Goal: Find specific page/section: Find specific page/section

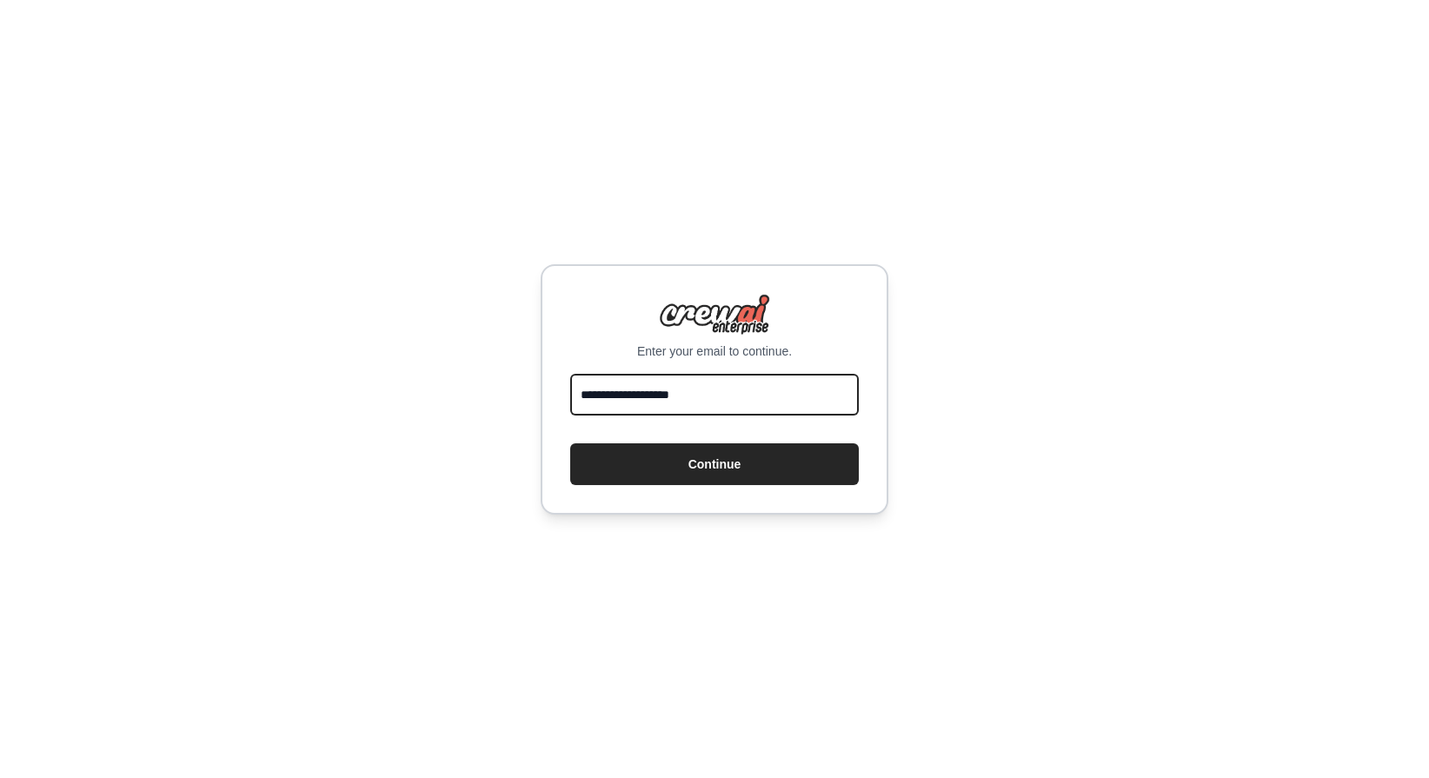
type input "**********"
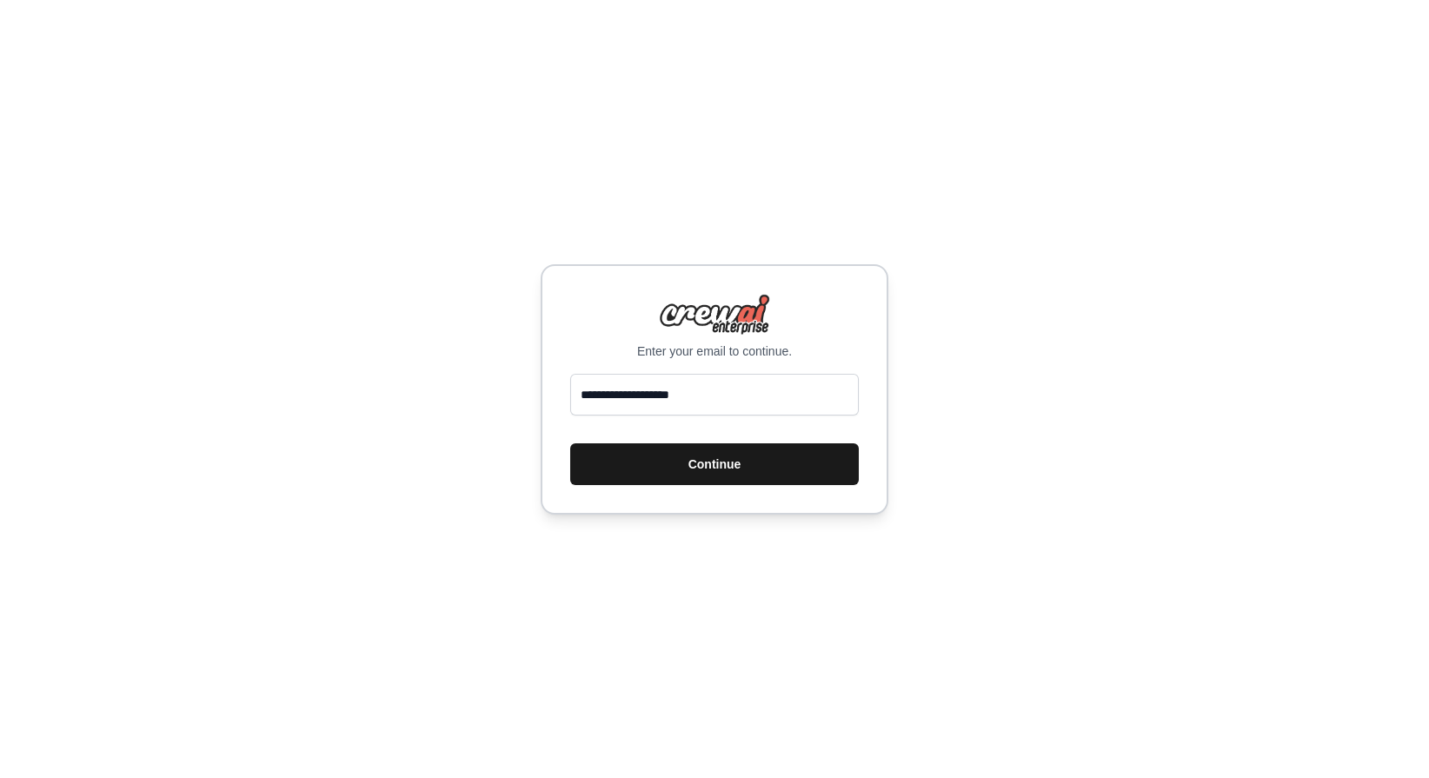
click at [709, 474] on button "Continue" at bounding box center [714, 464] width 289 height 42
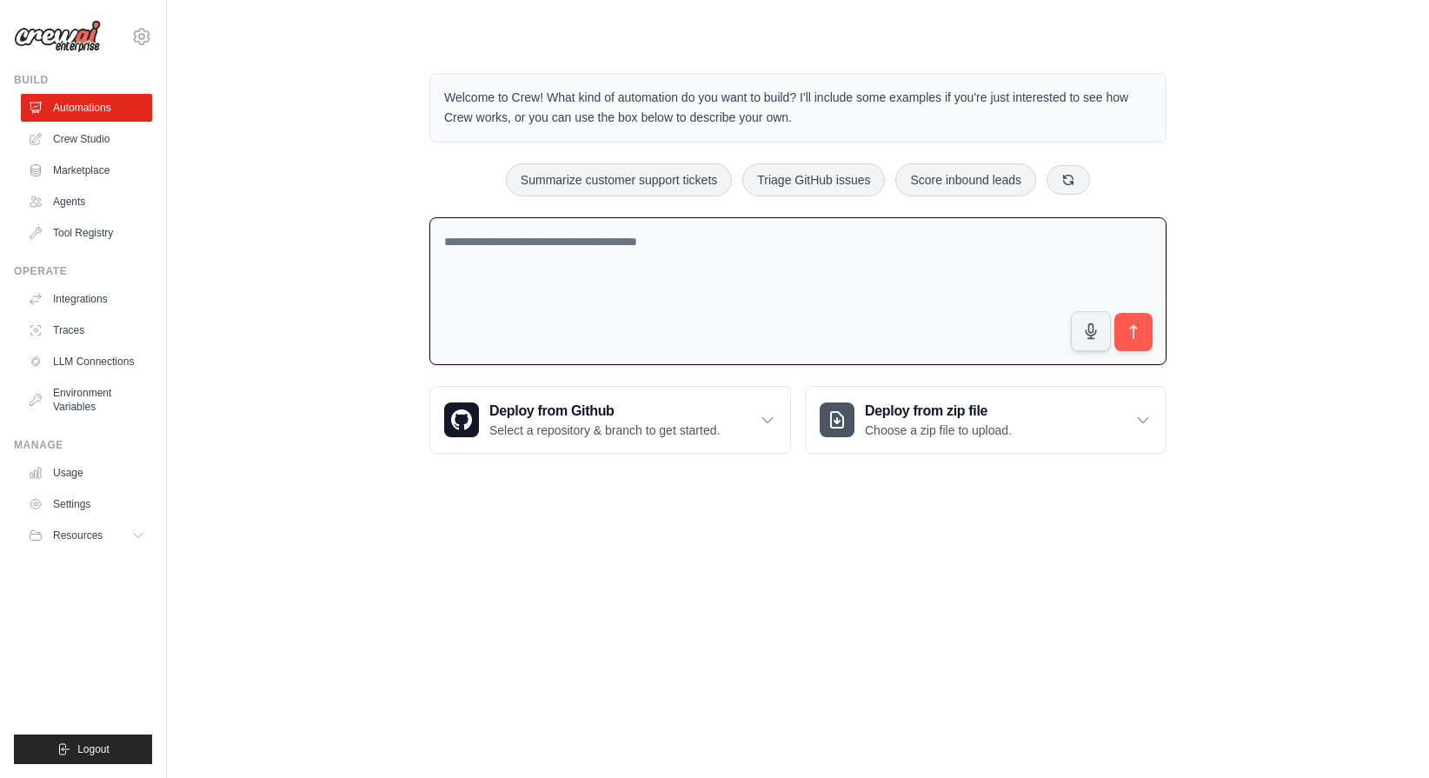
click at [954, 324] on textarea at bounding box center [797, 291] width 737 height 149
click at [90, 143] on link "Crew Studio" at bounding box center [88, 139] width 131 height 28
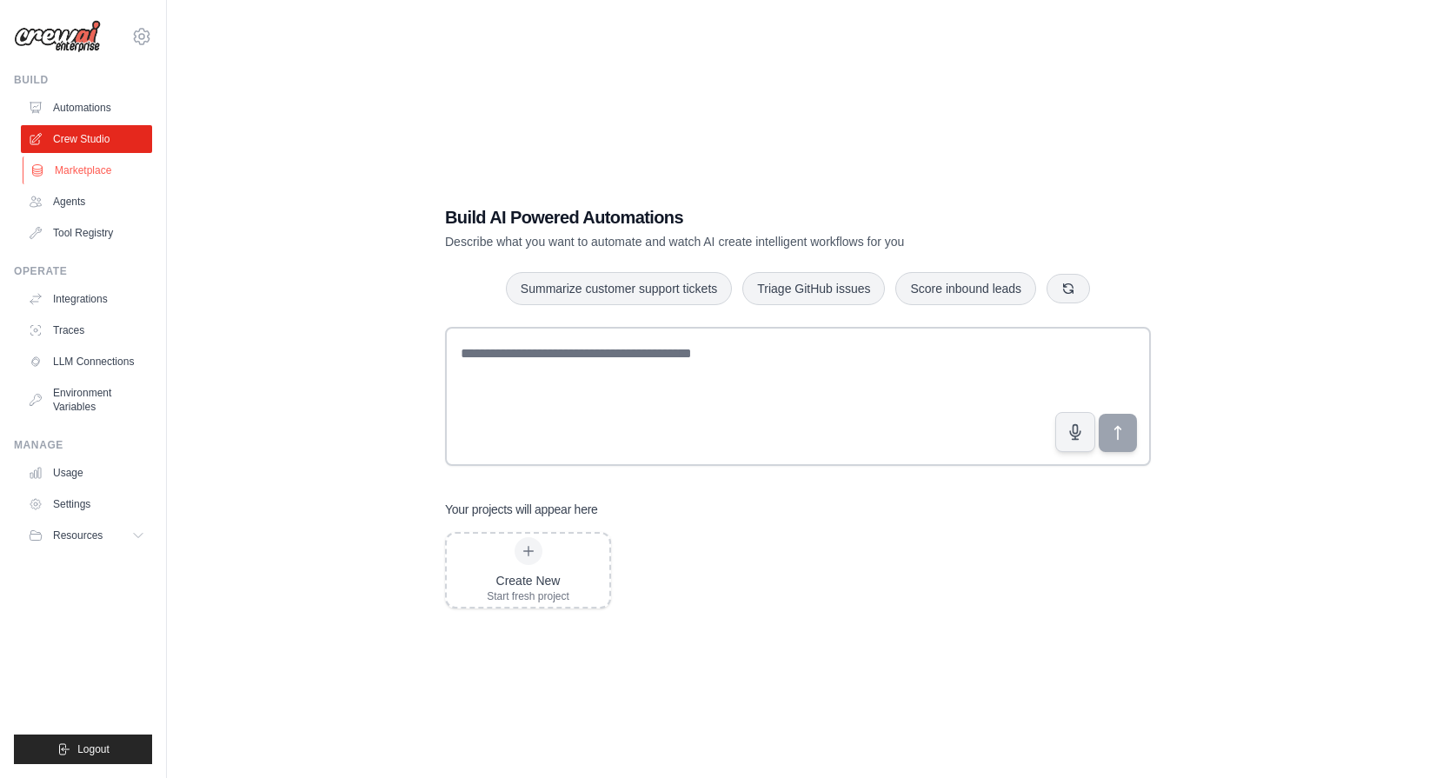
click at [59, 167] on link "Marketplace" at bounding box center [88, 170] width 131 height 28
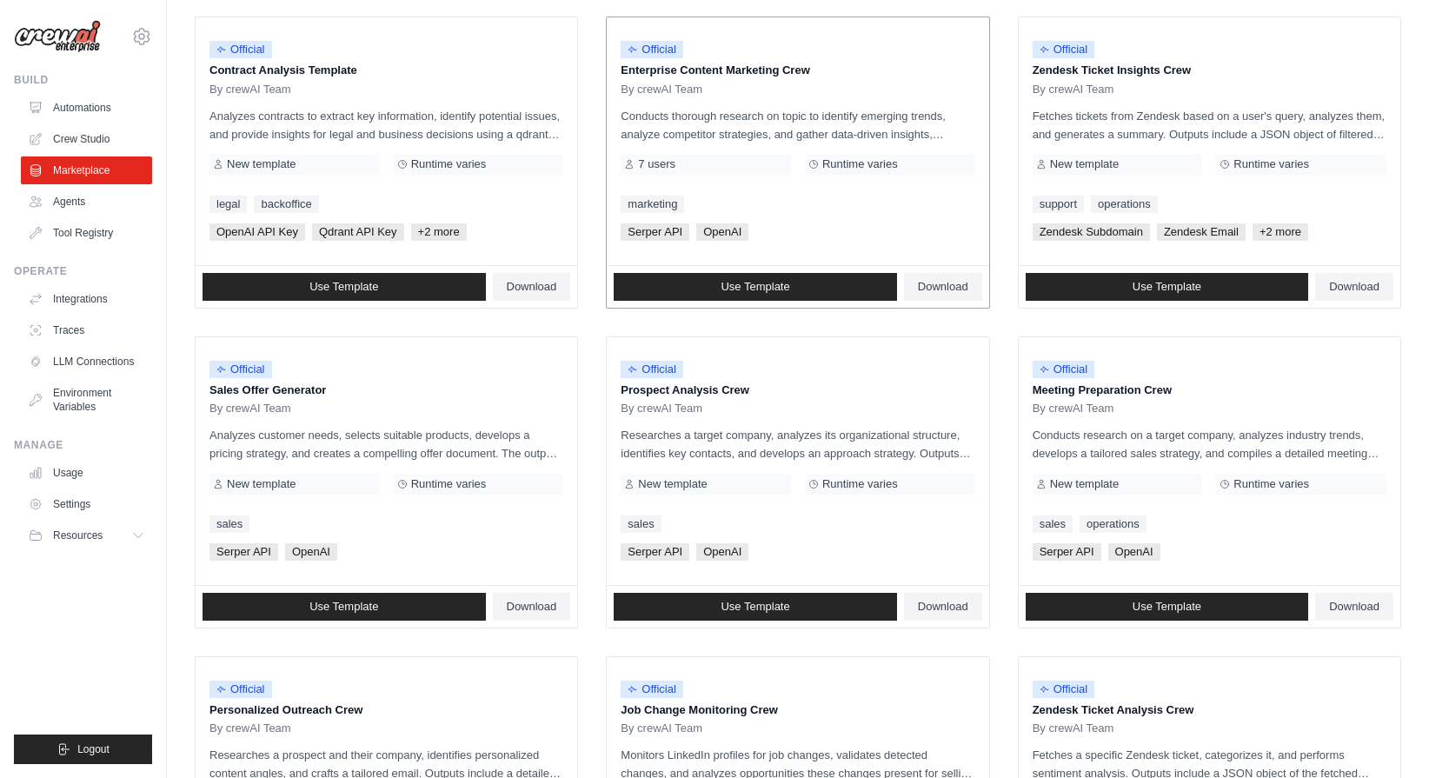
scroll to position [226, 0]
